Goal: Task Accomplishment & Management: Manage account settings

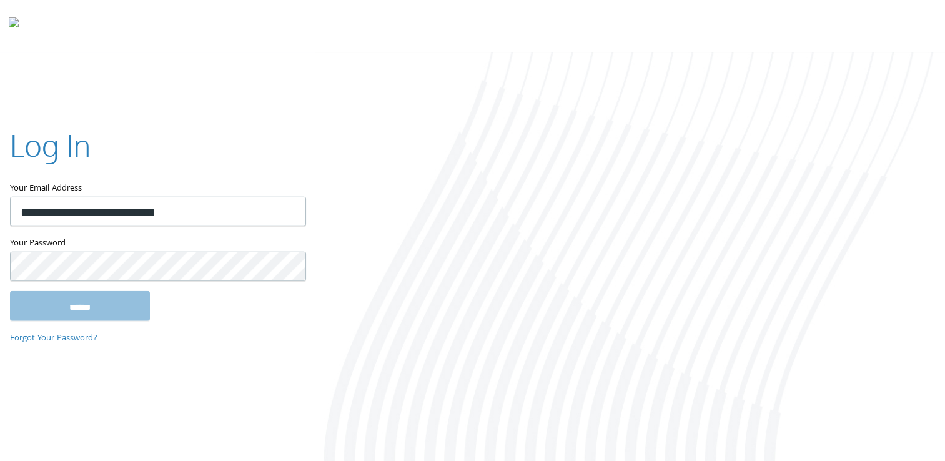
type input "**********"
click at [102, 316] on input "******" at bounding box center [80, 305] width 140 height 30
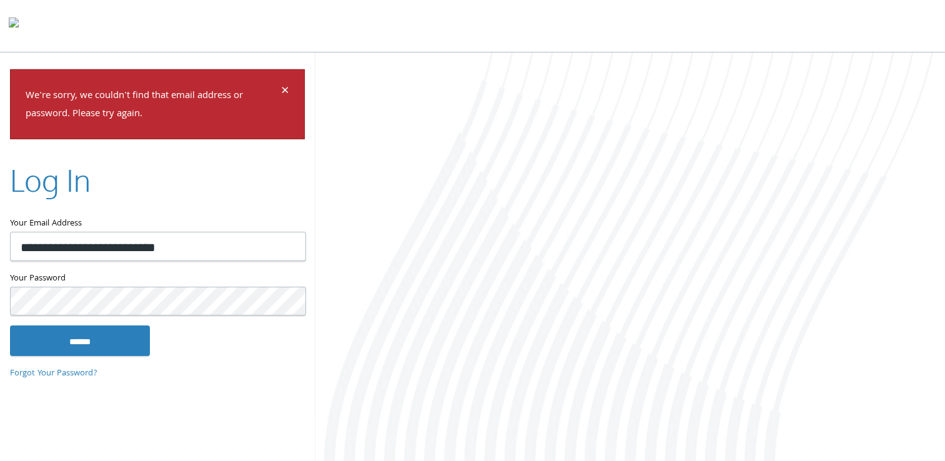
click at [342, 244] on div at bounding box center [630, 257] width 630 height 411
click at [125, 346] on input "******" at bounding box center [80, 340] width 140 height 30
